Goal: Task Accomplishment & Management: Use online tool/utility

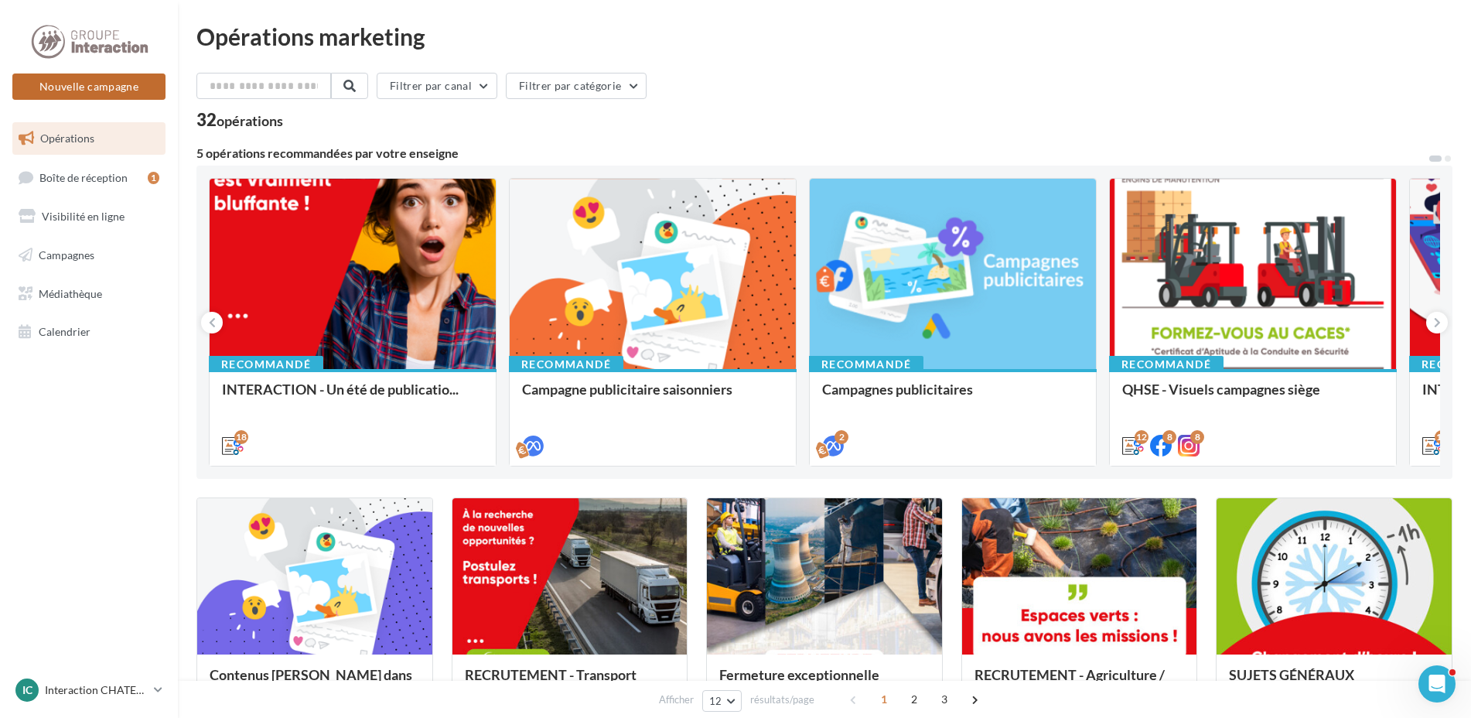
click at [90, 80] on button "Nouvelle campagne" at bounding box center [88, 86] width 153 height 26
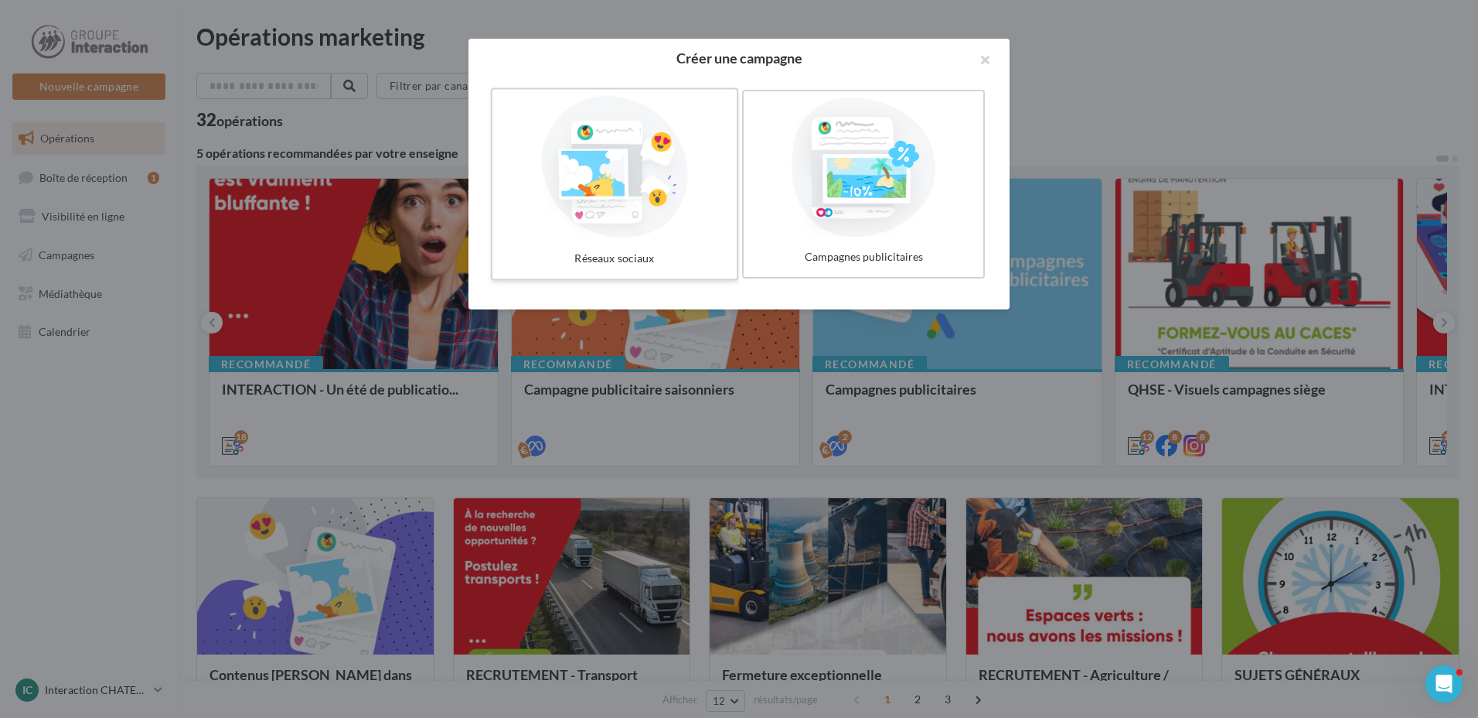
click at [616, 188] on div at bounding box center [615, 167] width 232 height 142
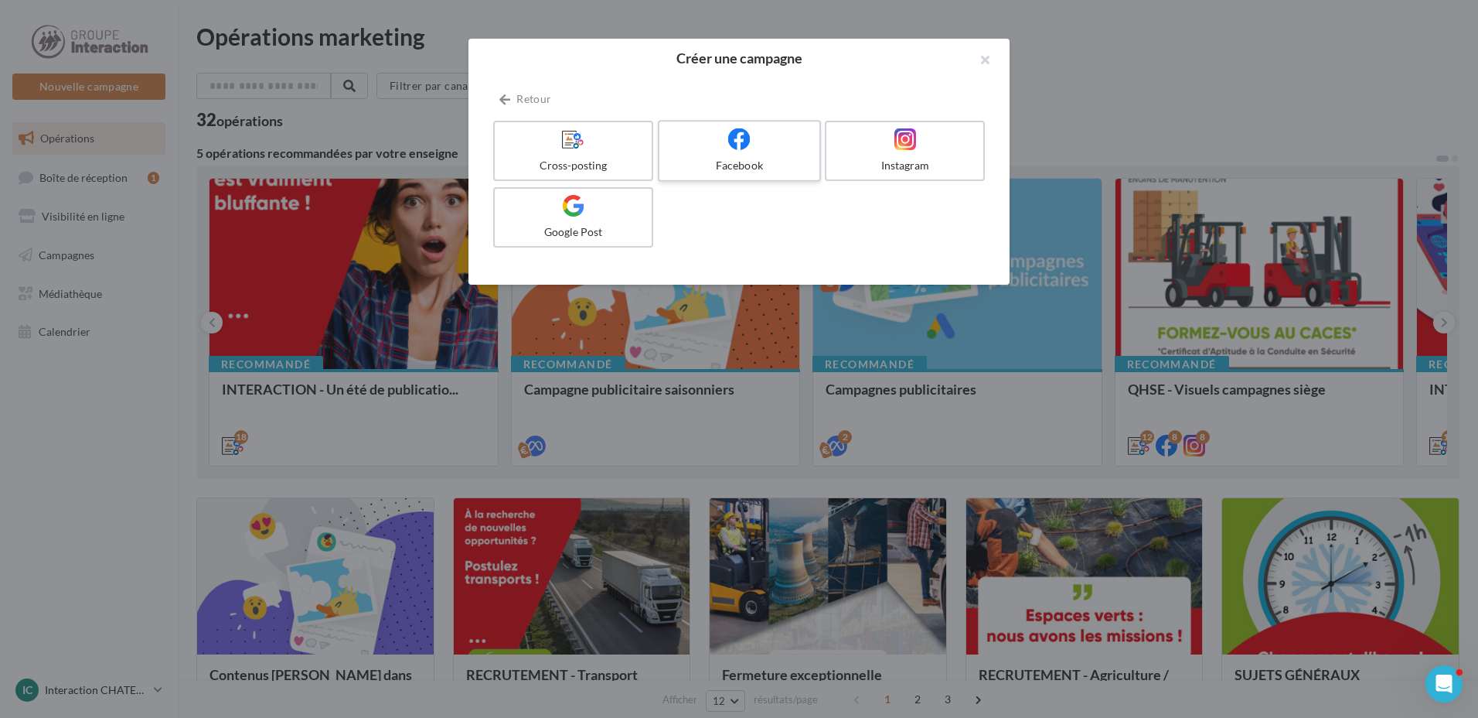
click at [731, 155] on label "Facebook" at bounding box center [739, 151] width 163 height 62
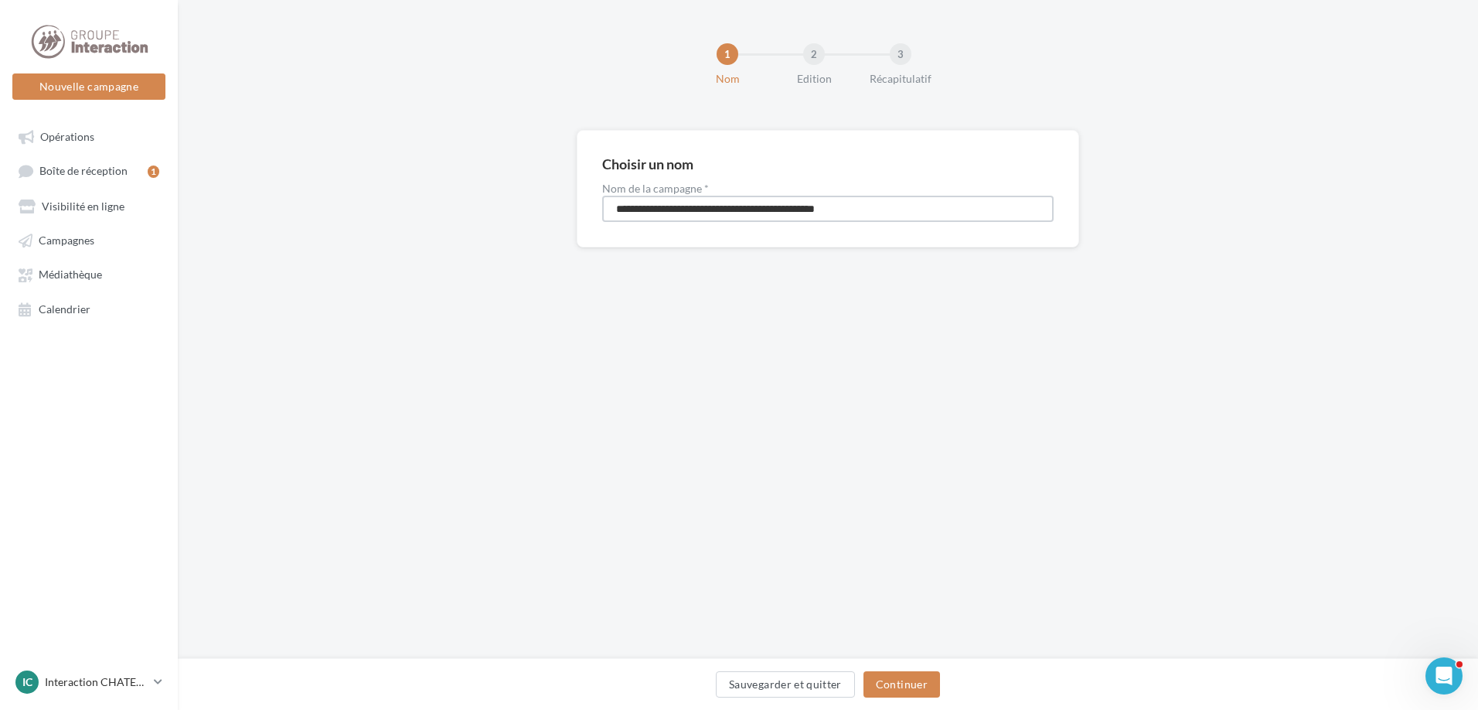
drag, startPoint x: 909, startPoint y: 212, endPoint x: 539, endPoint y: 211, distance: 370.4
click at [539, 211] on div "**********" at bounding box center [828, 213] width 1301 height 167
type input "**********"
click at [896, 681] on button "Continuer" at bounding box center [902, 684] width 77 height 26
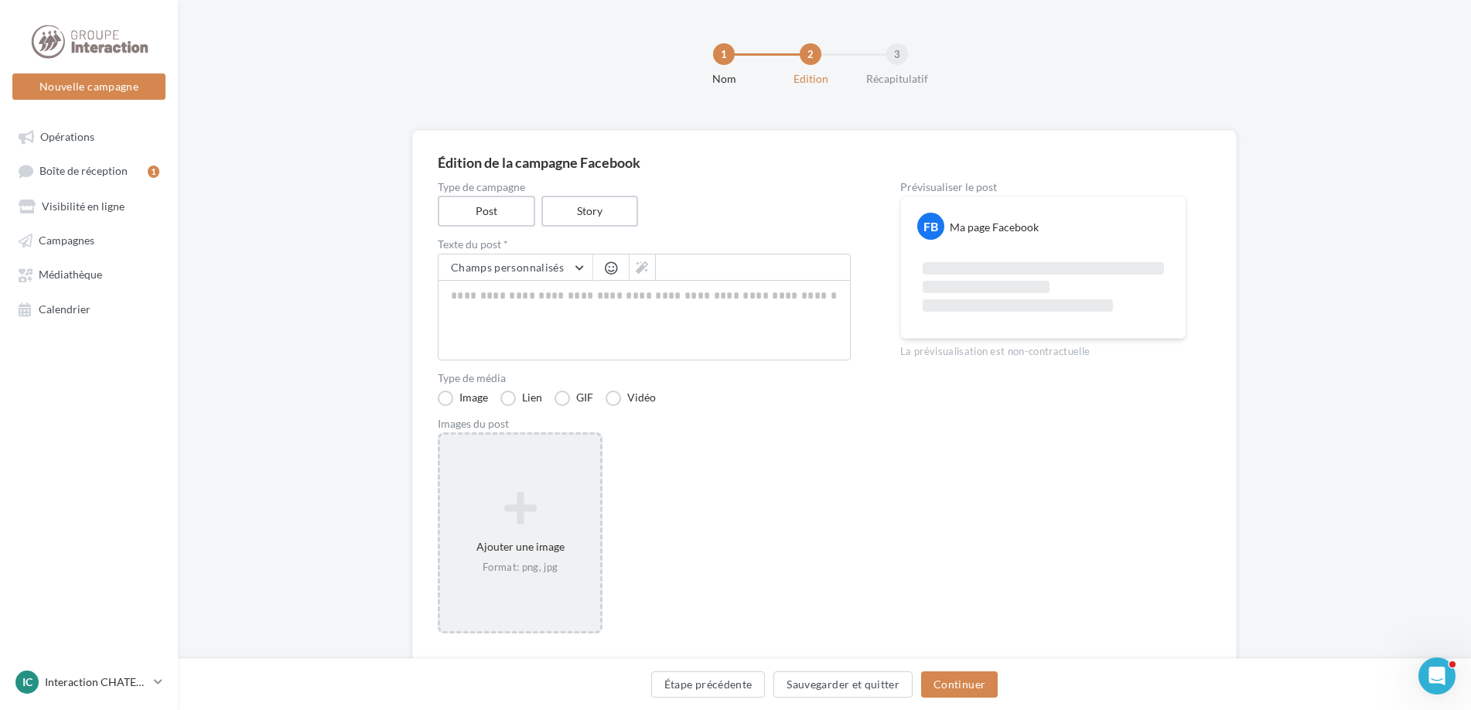
click at [527, 541] on div "Ajouter une image Format: png, jpg" at bounding box center [520, 532] width 160 height 99
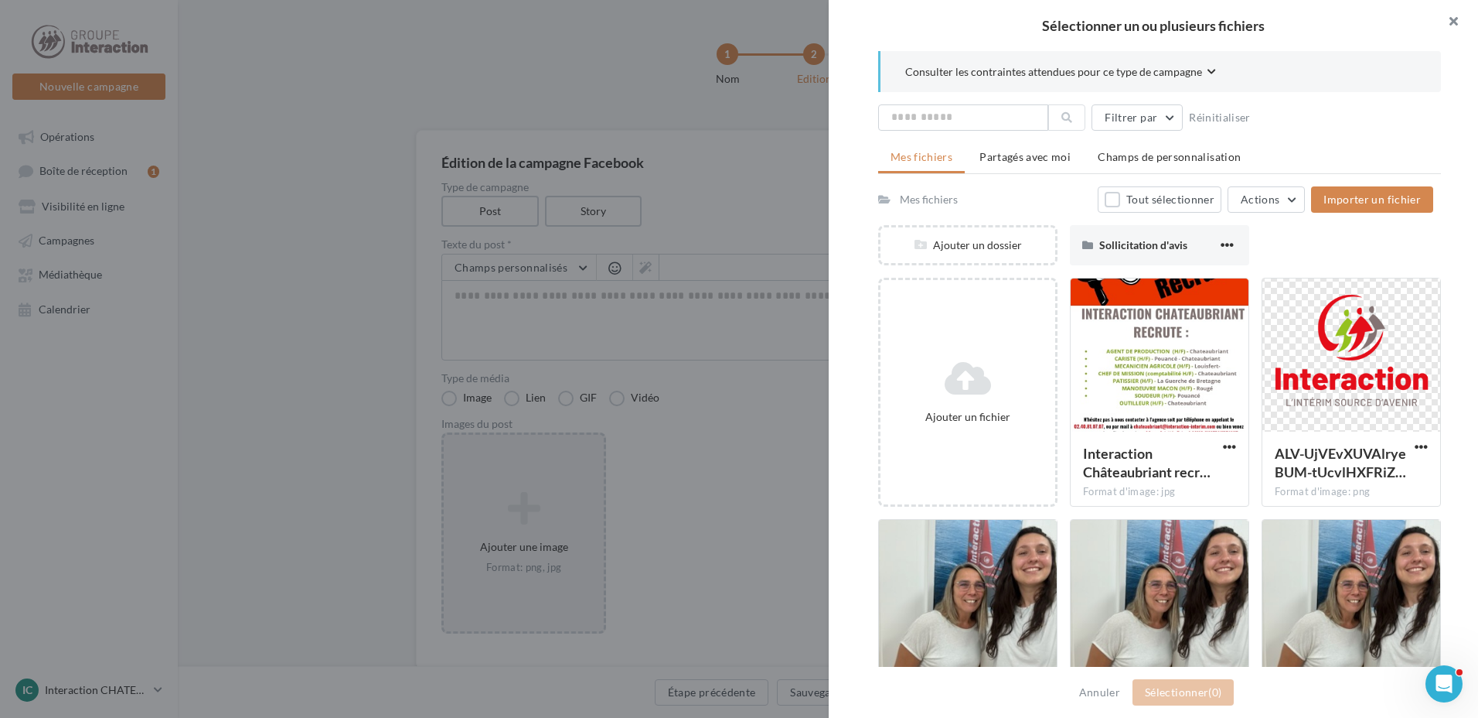
click at [1461, 19] on button "button" at bounding box center [1448, 23] width 62 height 46
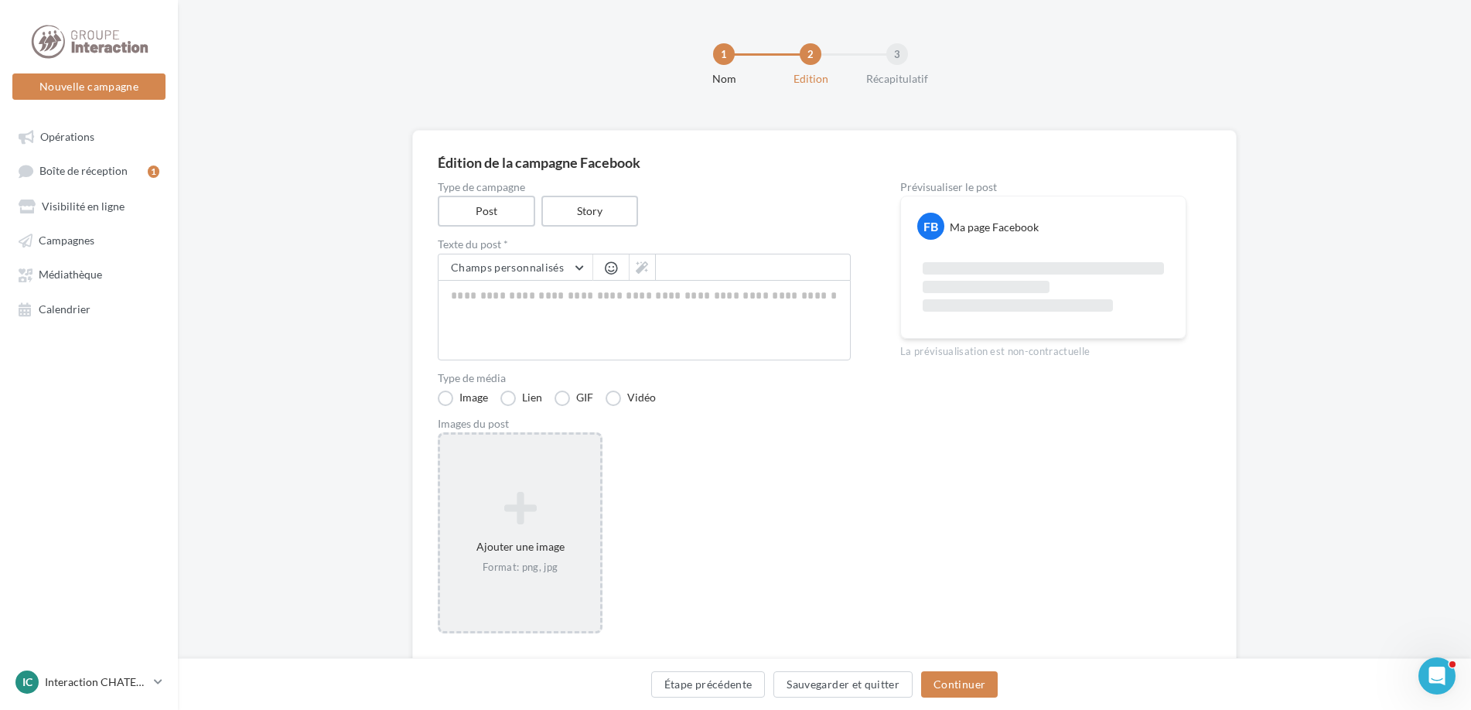
click at [520, 525] on icon at bounding box center [520, 507] width 148 height 37
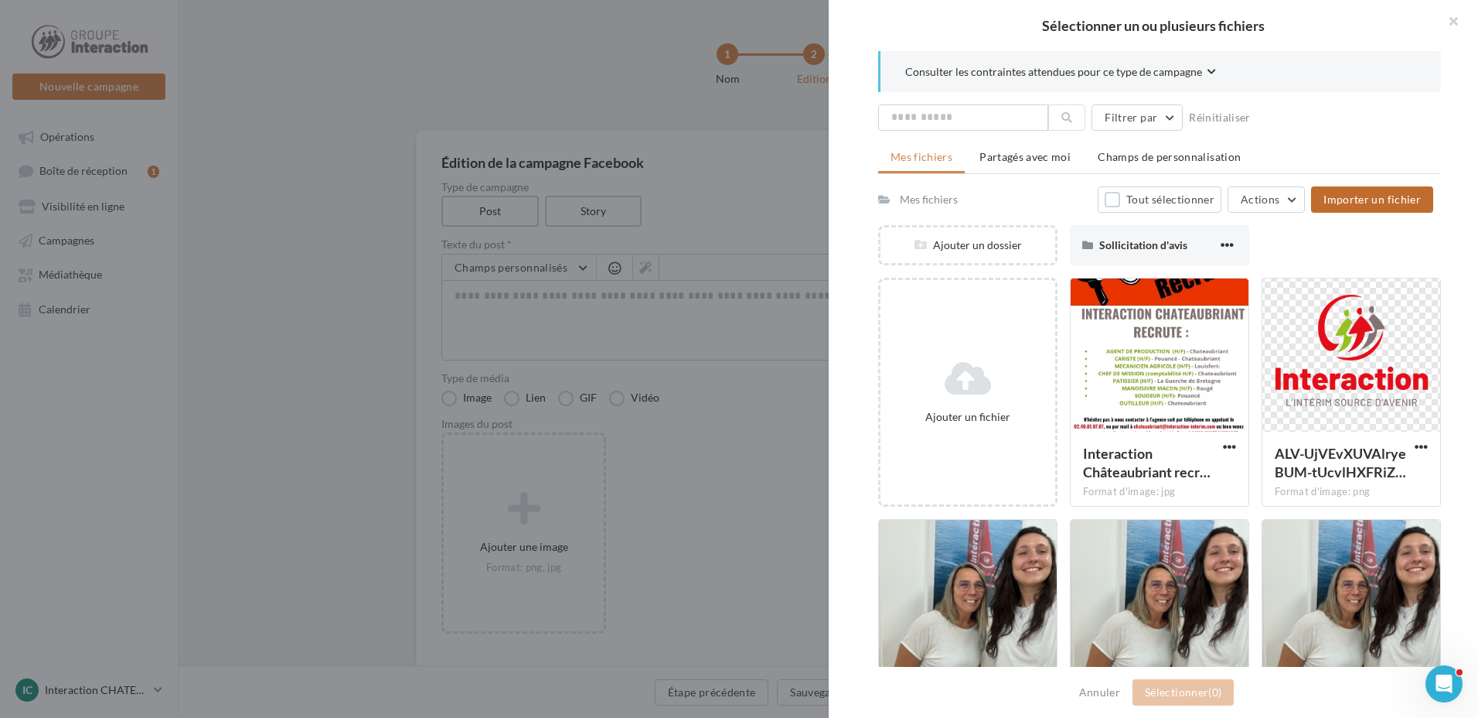
click at [1364, 199] on span "Importer un fichier" at bounding box center [1372, 199] width 97 height 13
click at [1369, 194] on span "Importer un fichier" at bounding box center [1372, 199] width 97 height 13
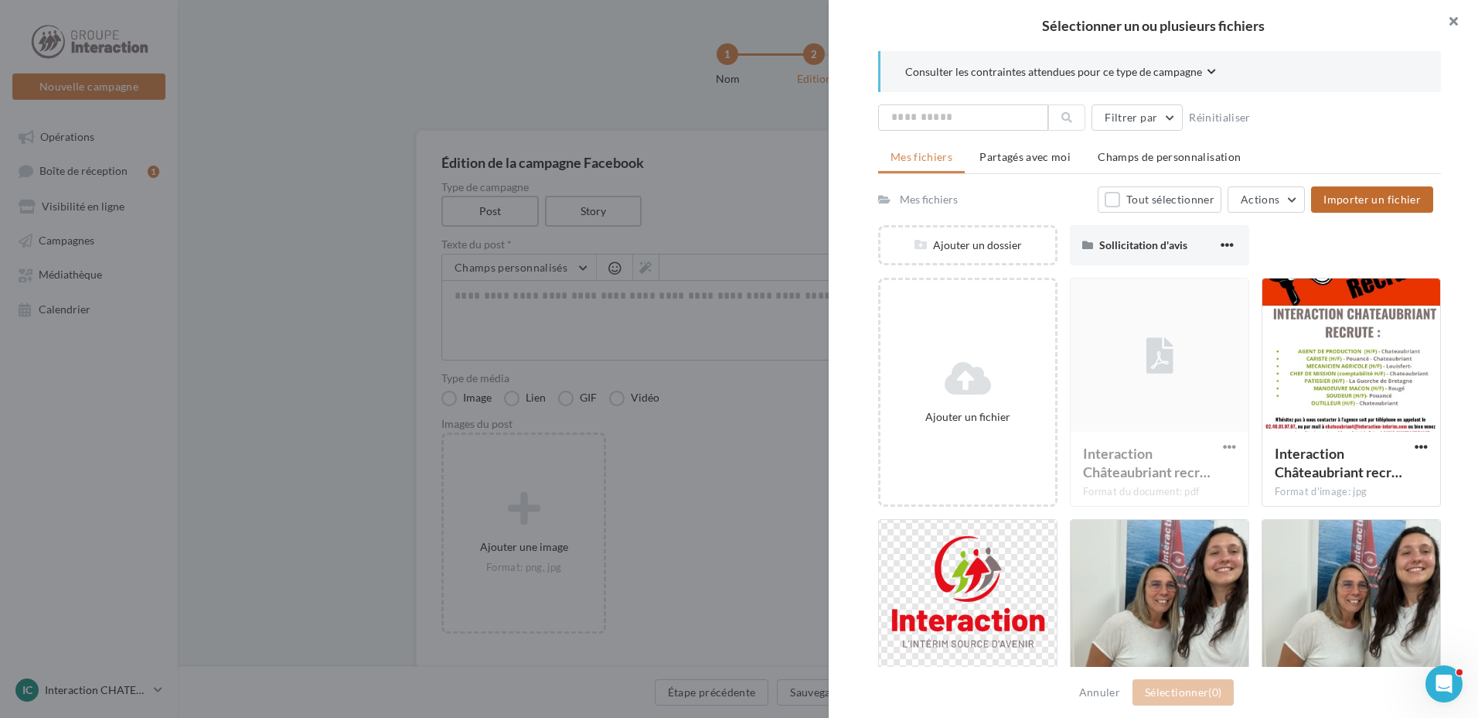
click at [1452, 22] on button "button" at bounding box center [1448, 23] width 62 height 46
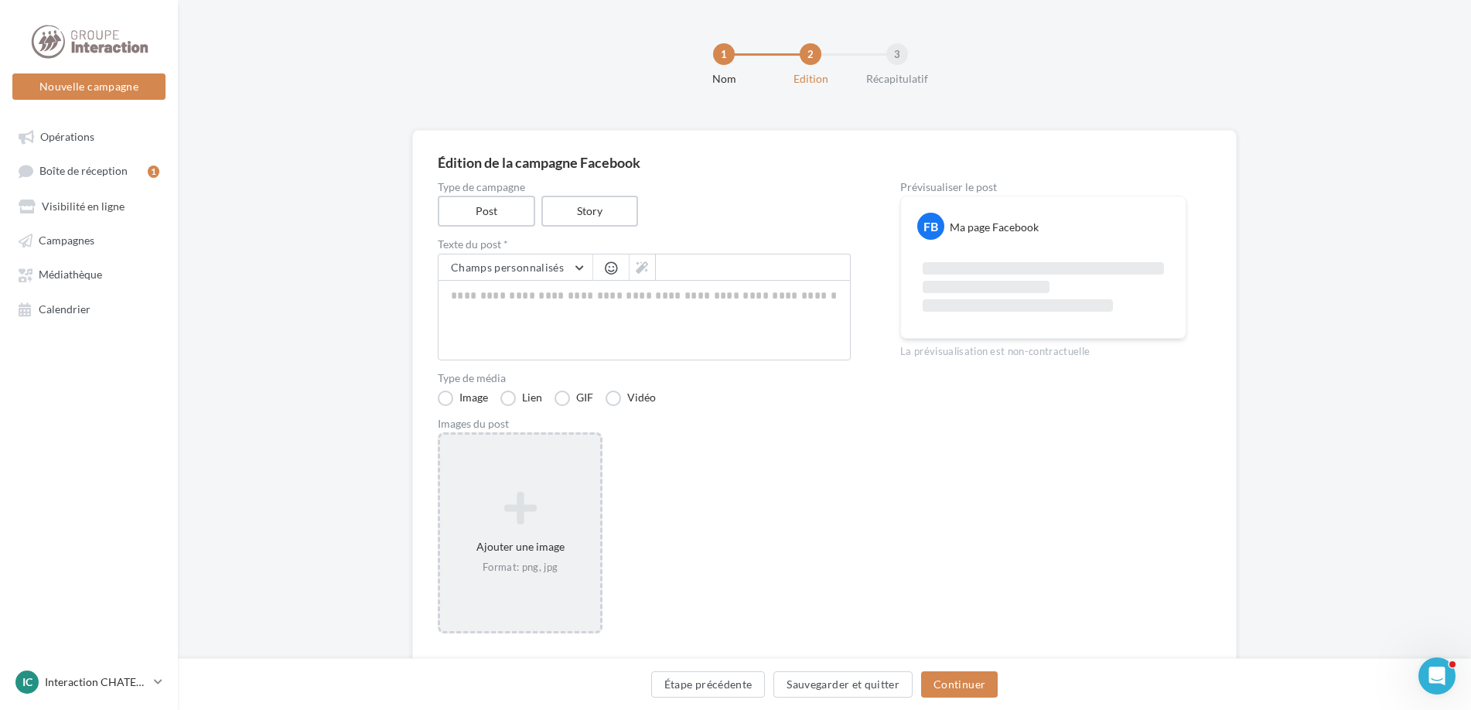
click at [520, 513] on icon at bounding box center [520, 507] width 148 height 37
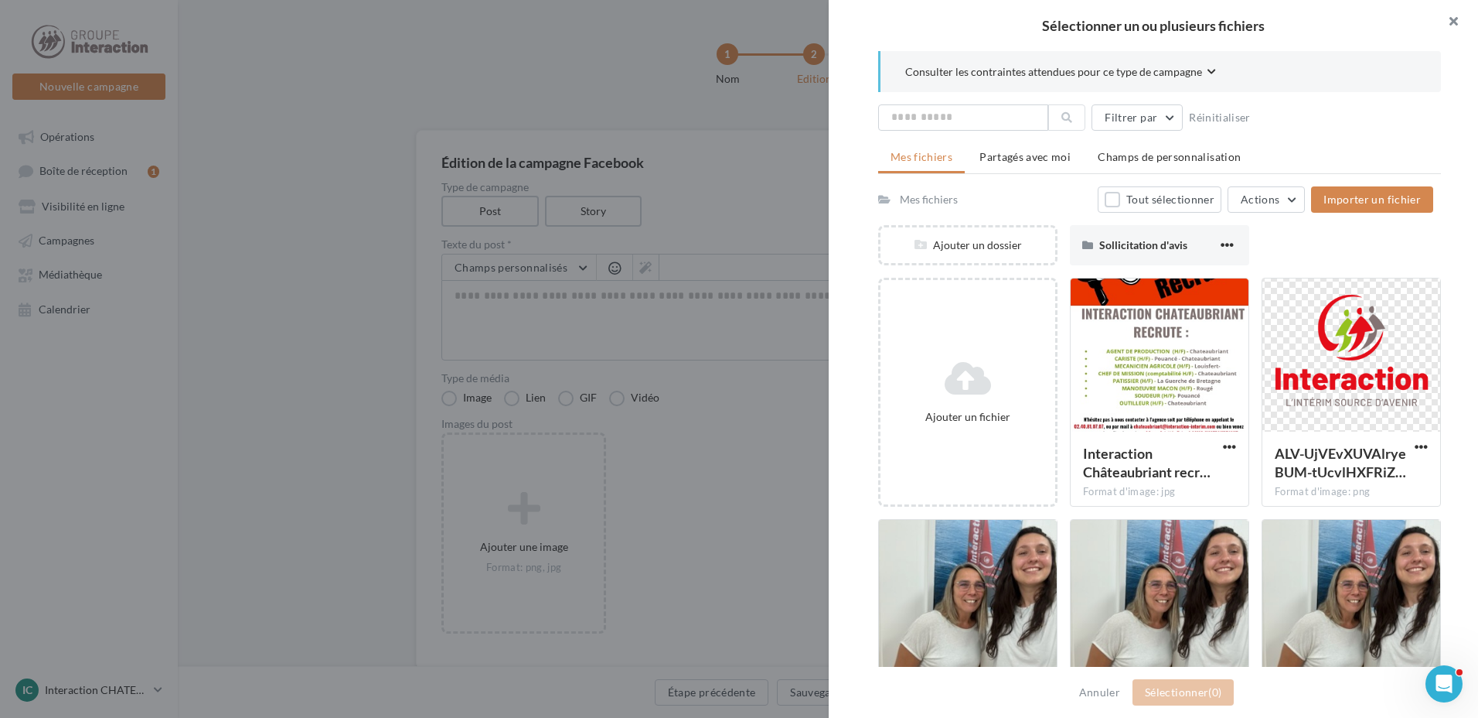
click at [1461, 19] on button "button" at bounding box center [1448, 23] width 62 height 46
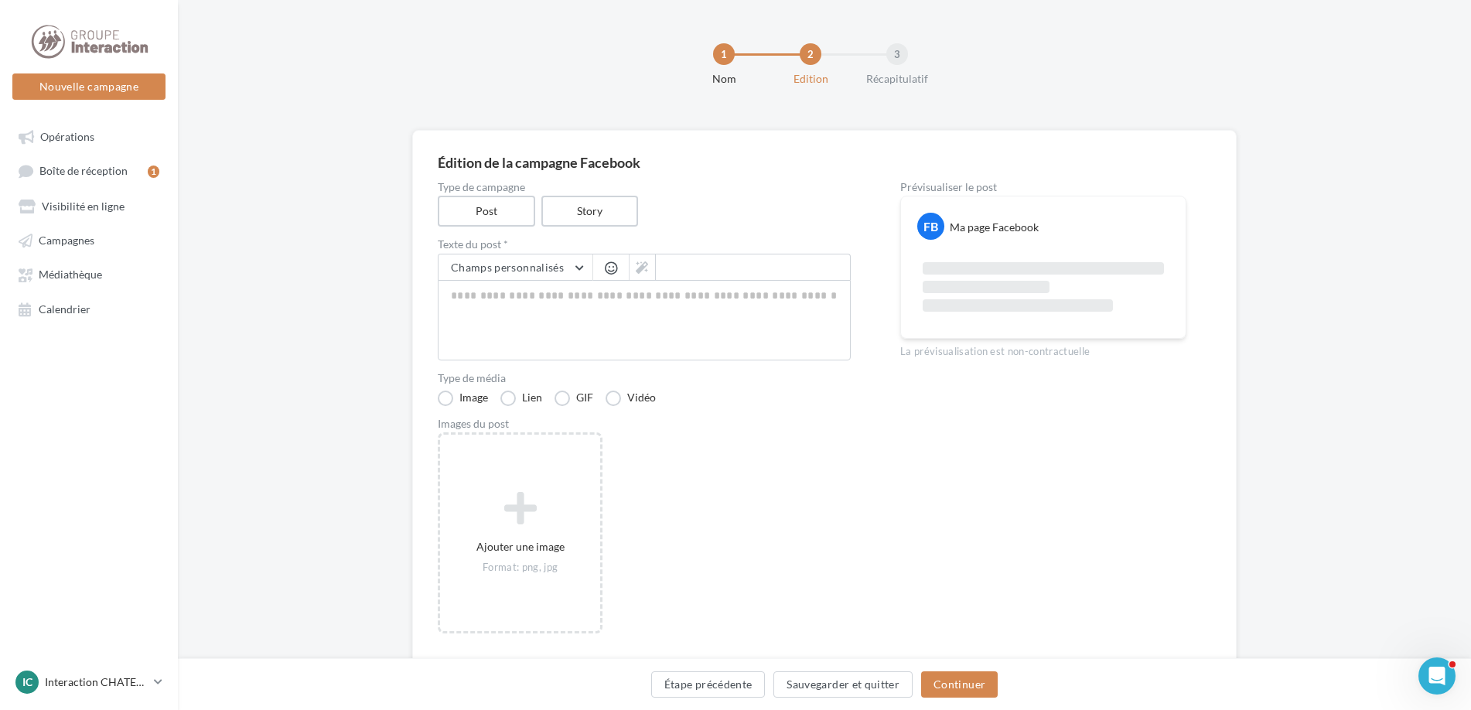
click at [876, 448] on div "Type de campagne Post Story Texte du post * Champs personnalisés Adresse de l'e…" at bounding box center [824, 413] width 773 height 462
click at [70, 271] on span "Médiathèque" at bounding box center [70, 274] width 63 height 13
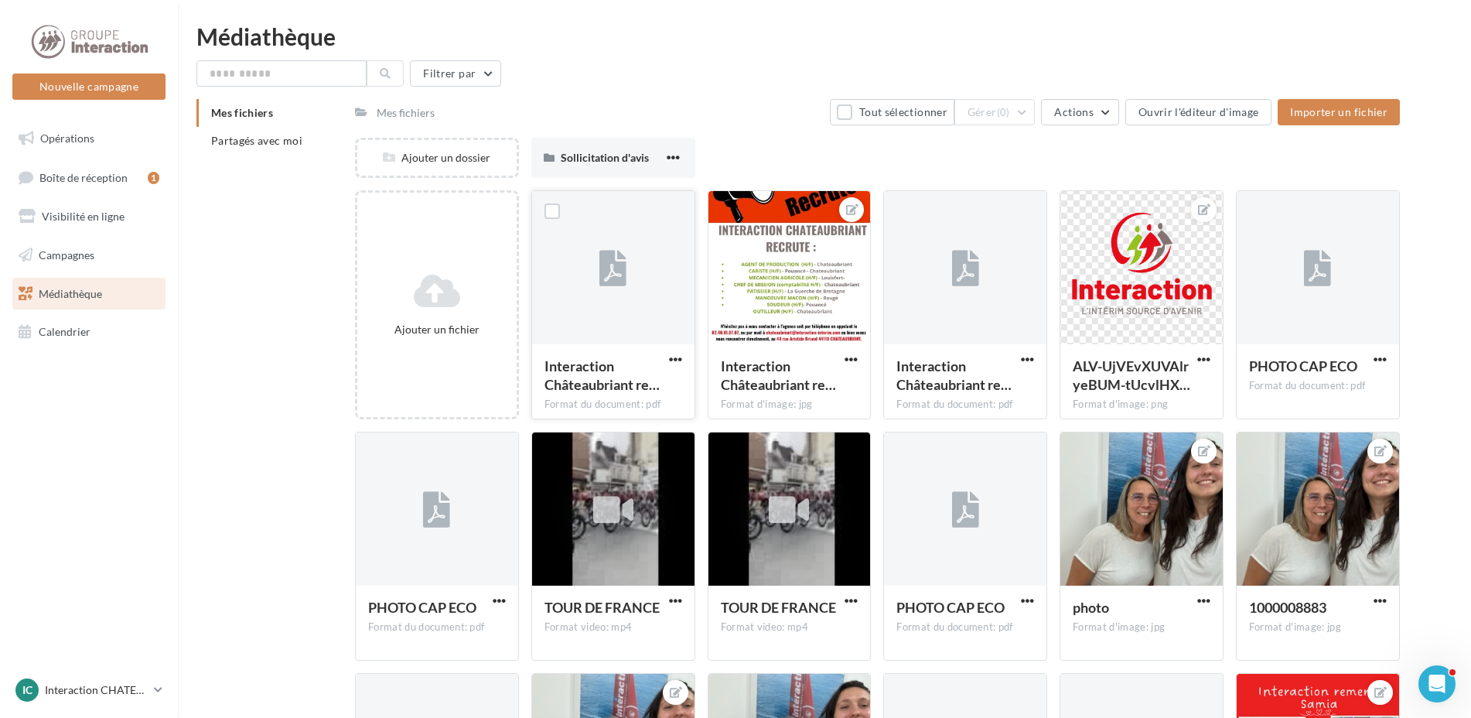
click at [611, 292] on div at bounding box center [612, 268] width 27 height 51
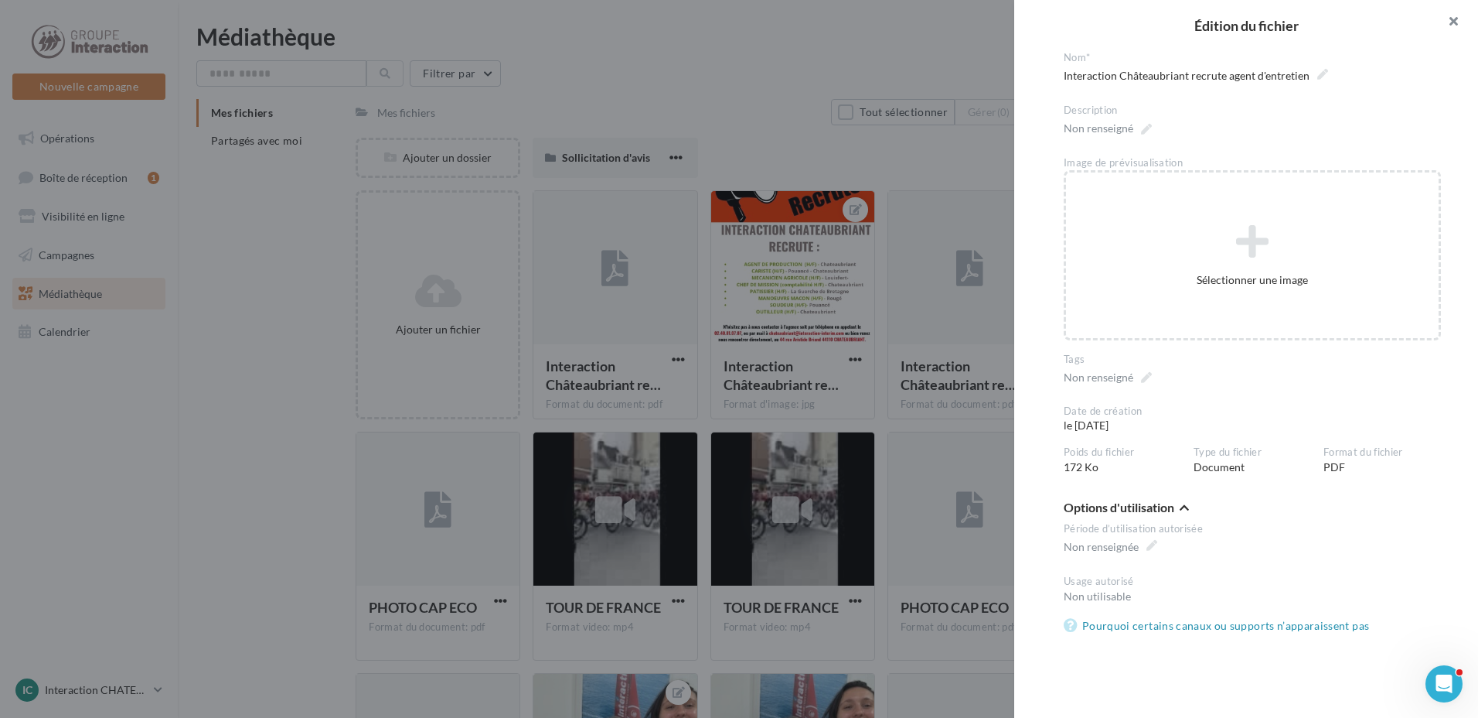
click at [1458, 24] on button "button" at bounding box center [1448, 23] width 62 height 46
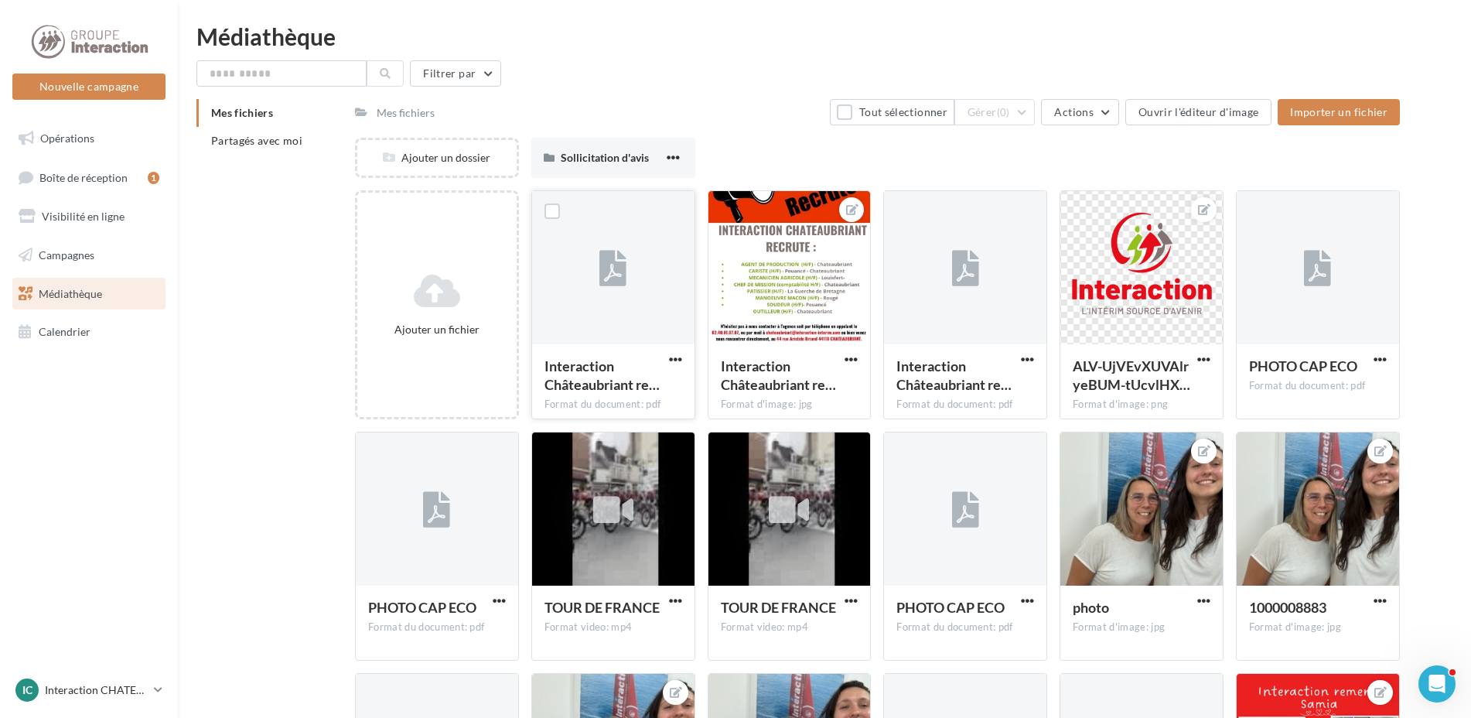
click at [611, 278] on icon at bounding box center [612, 269] width 27 height 36
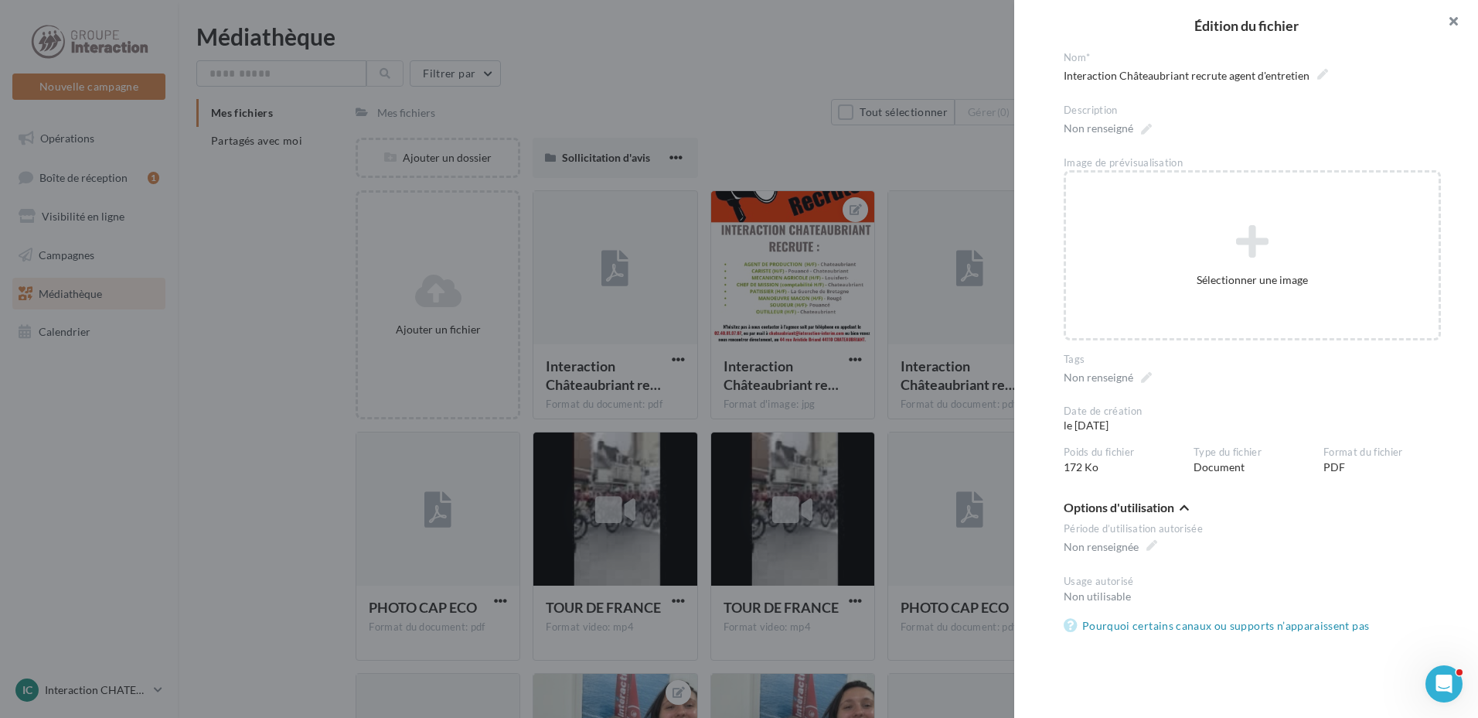
click at [1457, 19] on button "button" at bounding box center [1448, 23] width 62 height 46
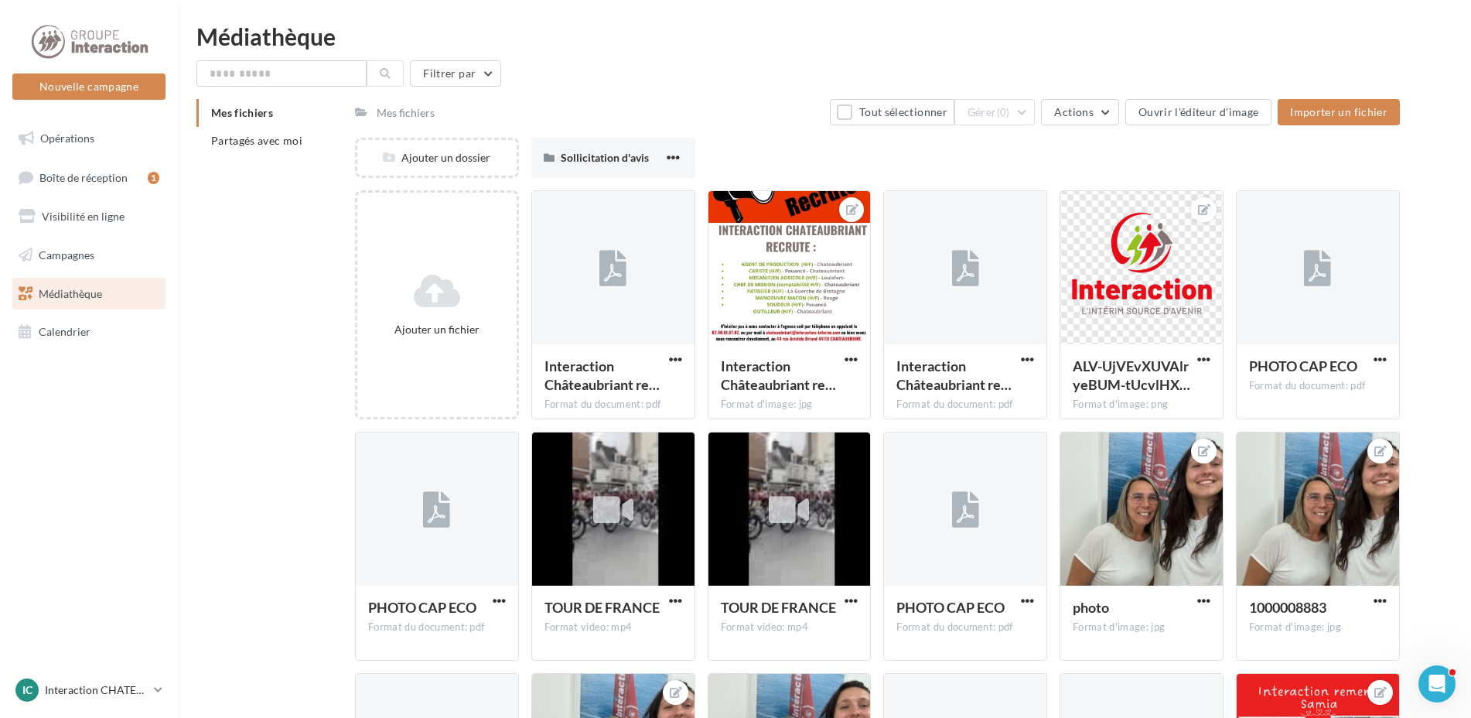
drag, startPoint x: 620, startPoint y: 283, endPoint x: 738, endPoint y: 100, distance: 217.7
click at [736, 101] on div "Mes fichiers Tout sélectionner Gérer (0) Actions Ouvrir l'éditeur d'image Impor…" at bounding box center [877, 112] width 1045 height 26
